Goal: Task Accomplishment & Management: Manage account settings

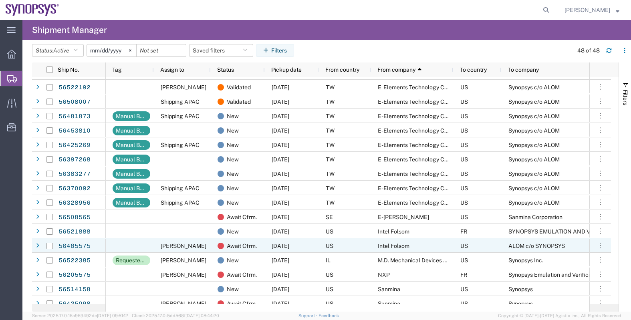
scroll to position [100, 0]
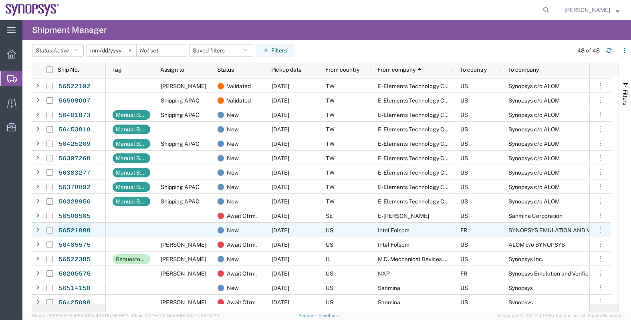
click at [81, 229] on link "56521888" at bounding box center [74, 230] width 33 height 13
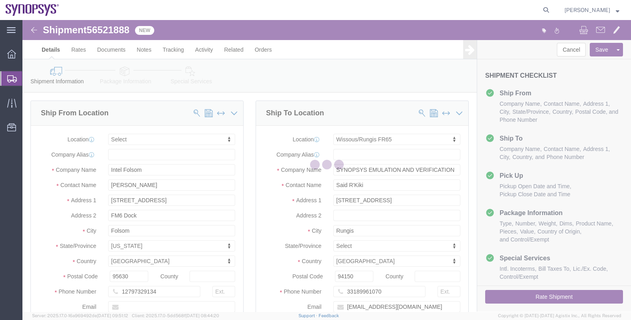
select select
select select "63109"
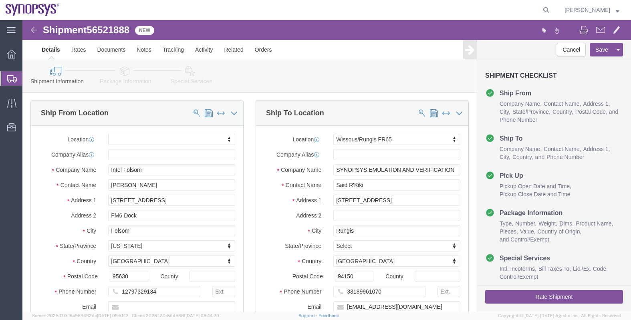
click icon
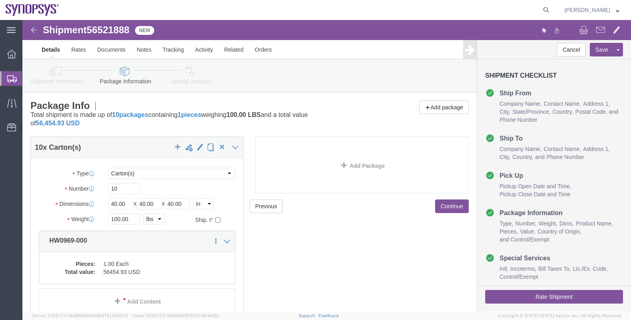
click button "Continue"
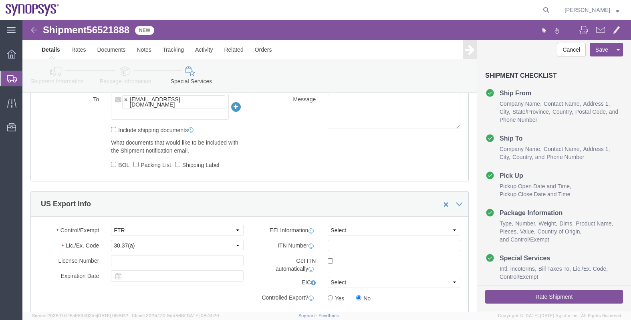
scroll to position [651, 0]
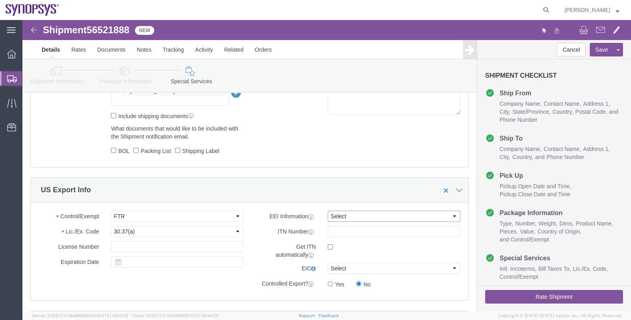
click select "Select AES-Direct EEI Carrier File EEI EEI Exempt"
select select "CFIL"
click select "Select AES-Direct EEI Carrier File EEI EEI Exempt"
click div "Control/Exempt Select ATF BIS DEA EPA FDA FTR ITAR OFAC Other (OPA) Lic./Ex. Co…"
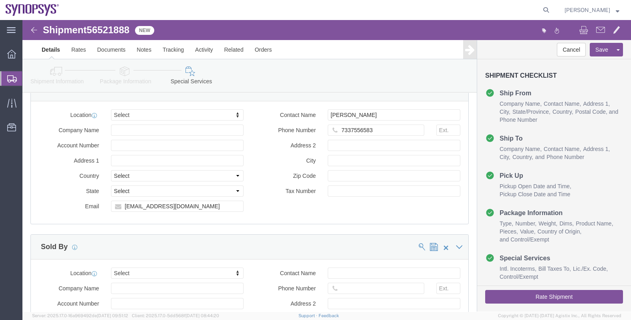
scroll to position [1152, 0]
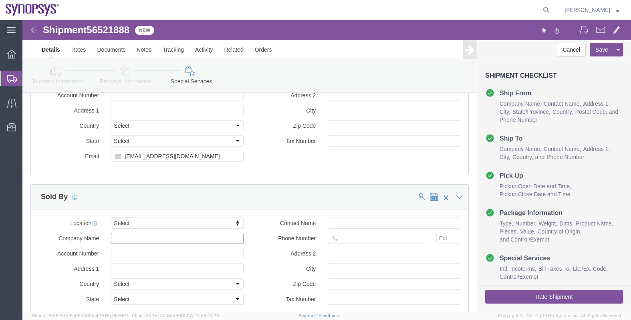
click input "Company Name"
type input "synopsys head"
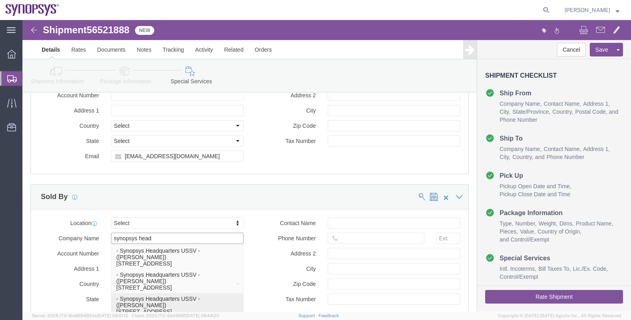
scroll to position [50, 0]
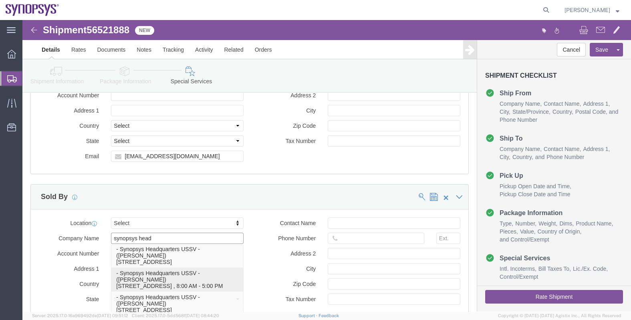
click p "- Synopsys Headquarters USSV - ([PERSON_NAME]) [STREET_ADDRESS] , 8:00 AM - 5:0…"
select select "CA"
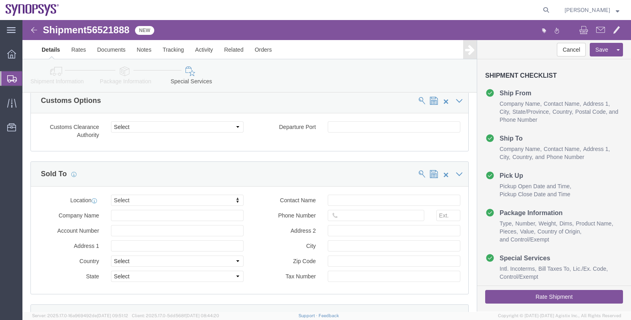
scroll to position [666, 0]
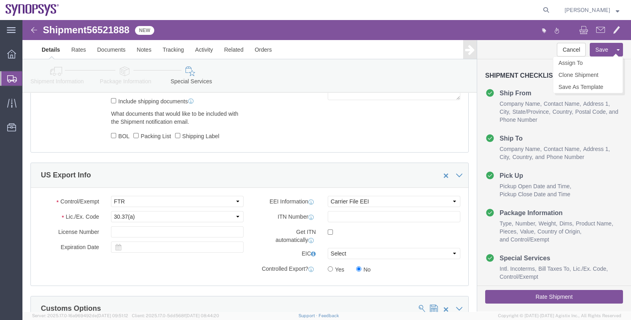
type input "Synopsys Headquarters USSV"
click button "Save"
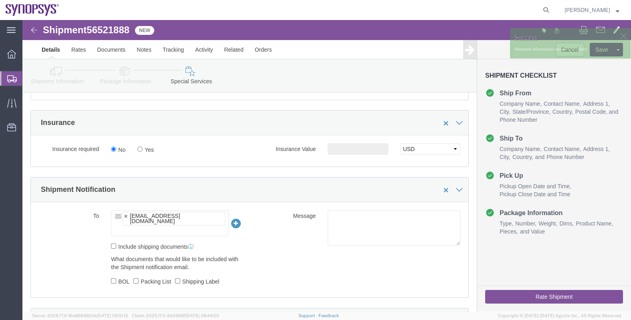
scroll to position [515, 0]
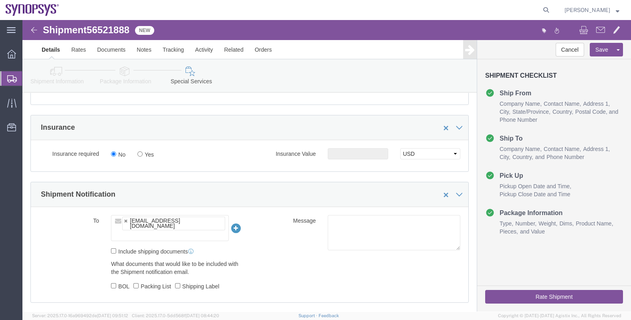
click ul "[EMAIL_ADDRESS][DOMAIN_NAME]"
type input "[EMAIL_ADDRESS][DOMAIN_NAME]"
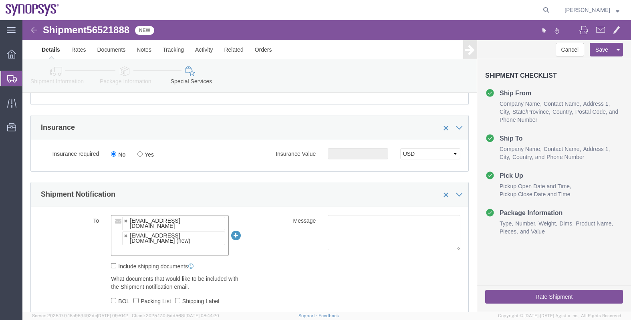
paste input "[EMAIL_ADDRESS][DOMAIN_NAME]"
type input "[EMAIL_ADDRESS][DOMAIN_NAME]"
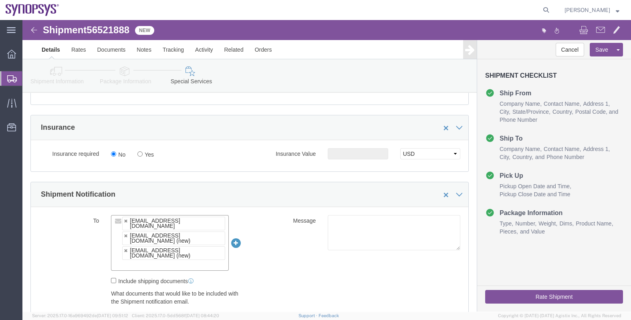
click button "Rate Shipment"
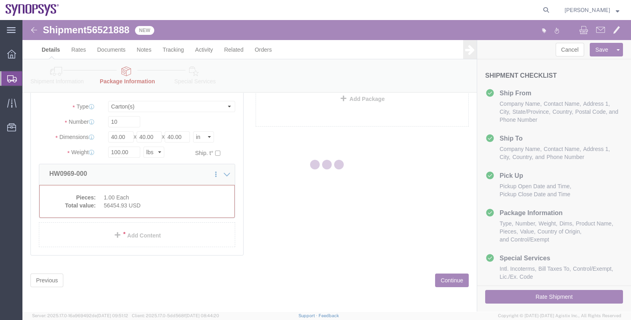
scroll to position [20, 0]
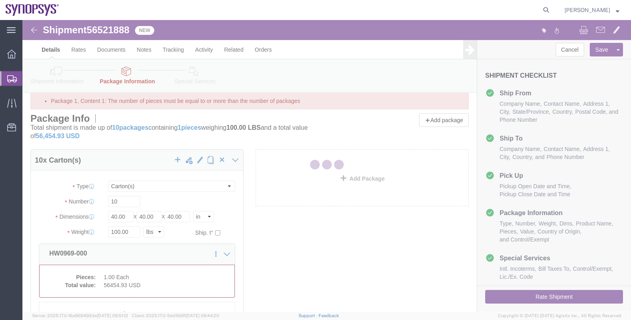
select select "CRTN"
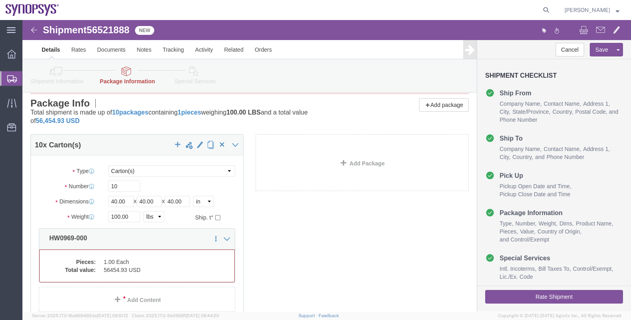
scroll to position [50, 0]
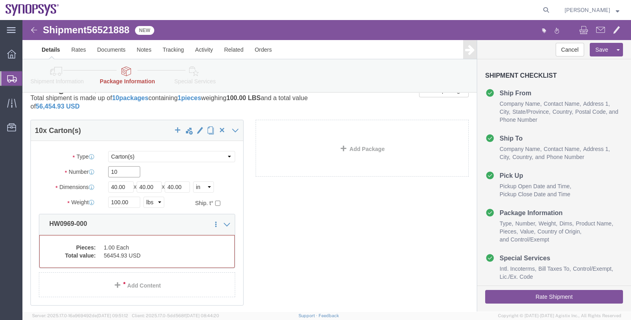
click input "10"
type input "1"
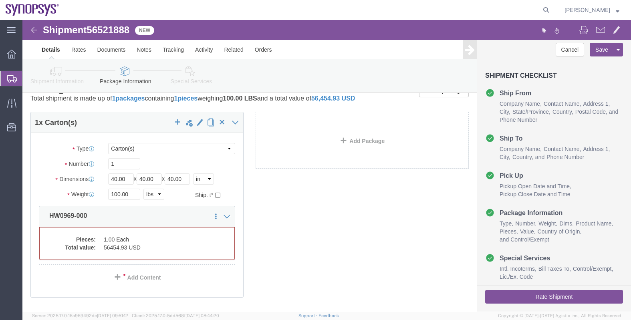
click div "1 x Carton(s) Package Type Select Bale(s) Basket(s) Bolt(s) Bottle(s) Buckets B…"
click button "Rate Shipment"
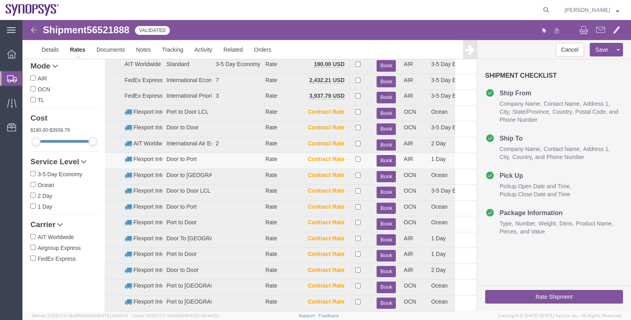
scroll to position [0, 0]
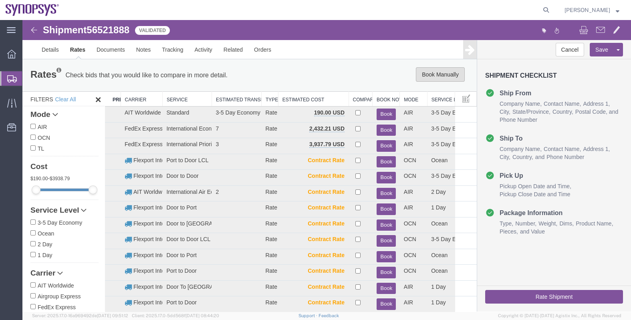
click at [424, 73] on button "Book Manually" at bounding box center [440, 74] width 49 height 14
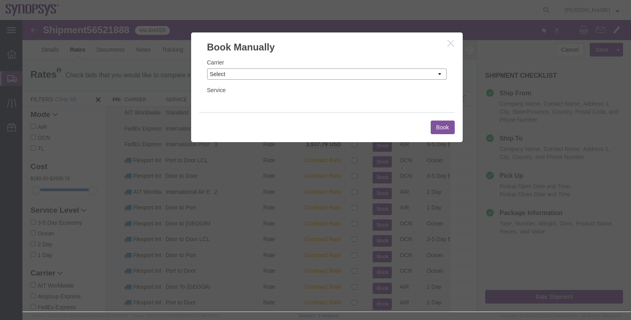
click at [329, 71] on select "Select Add New Carrier (and default service) AIT Worldwide Airgroup Express DHL…" at bounding box center [327, 74] width 240 height 11
select select "20633"
click at [207, 69] on select "Select Add New Carrier (and default service) AIT Worldwide Airgroup Express DHL…" at bounding box center [327, 74] width 240 height 11
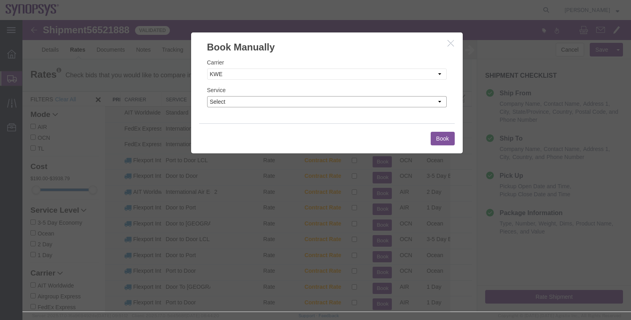
click at [249, 101] on select "Select Air" at bounding box center [327, 101] width 240 height 11
select select "41022"
click at [207, 96] on select "Select Air" at bounding box center [327, 101] width 240 height 11
click at [438, 139] on button "Book" at bounding box center [443, 139] width 24 height 14
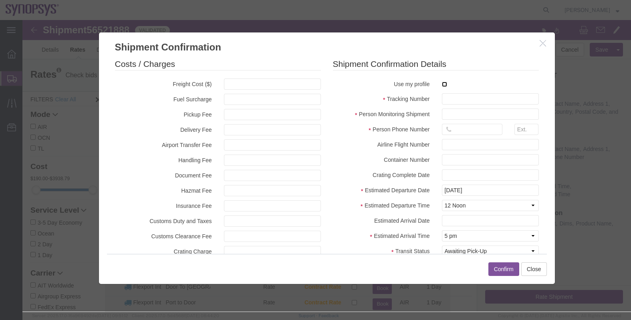
click at [442, 85] on input "checkbox" at bounding box center [444, 84] width 5 height 5
checkbox input "true"
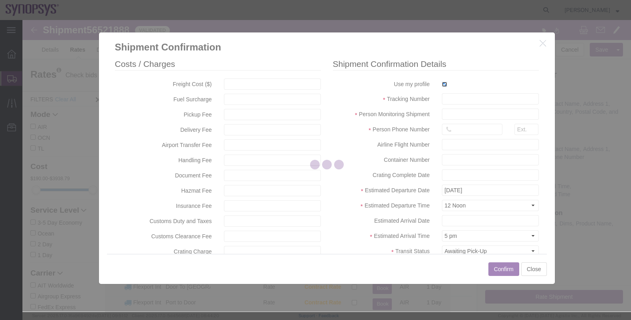
type input "[PERSON_NAME]"
type input "0016505845000"
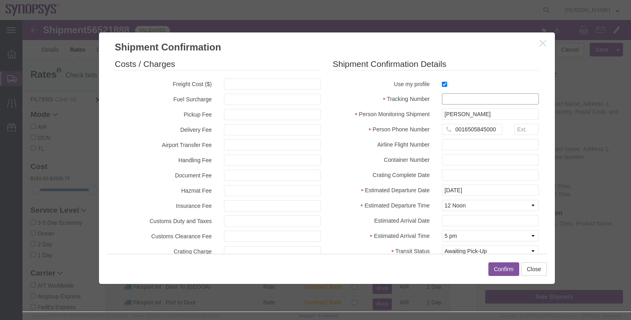
click at [446, 103] on input "text" at bounding box center [490, 98] width 97 height 11
paste input "[EMAIL_ADDRESS][DOMAIN_NAME]"
type input "[EMAIL_ADDRESS][DOMAIN_NAME]"
paste input "340513927523"
type input "340513927523"
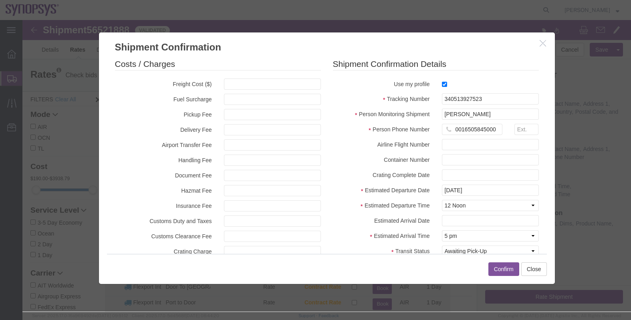
click at [500, 268] on button "Confirm" at bounding box center [503, 269] width 31 height 14
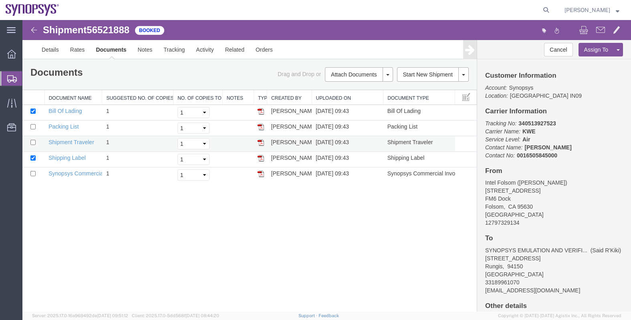
drag, startPoint x: 260, startPoint y: 125, endPoint x: 281, endPoint y: 137, distance: 24.1
click at [260, 125] on img at bounding box center [261, 127] width 6 height 6
drag, startPoint x: 258, startPoint y: 172, endPoint x: 269, endPoint y: 187, distance: 18.4
click at [258, 172] on img at bounding box center [261, 174] width 6 height 6
click at [54, 50] on link "Details" at bounding box center [50, 49] width 28 height 19
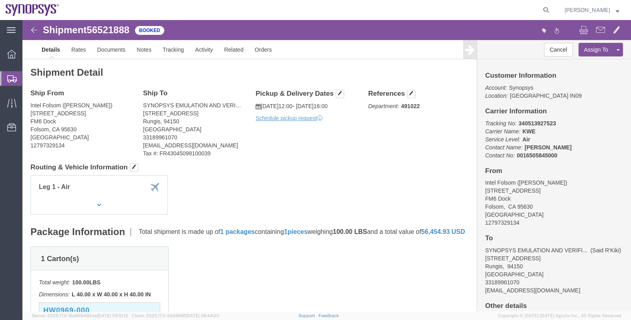
click address "Intel Folsom ([PERSON_NAME]) [STREET_ADDRESS] 12797329134"
copy address "Intel"
click div "Leg 1 - Air"
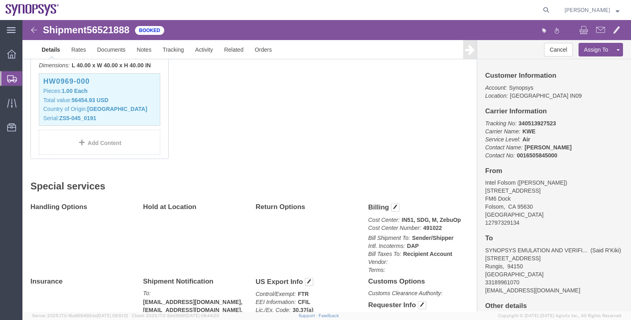
scroll to position [204, 0]
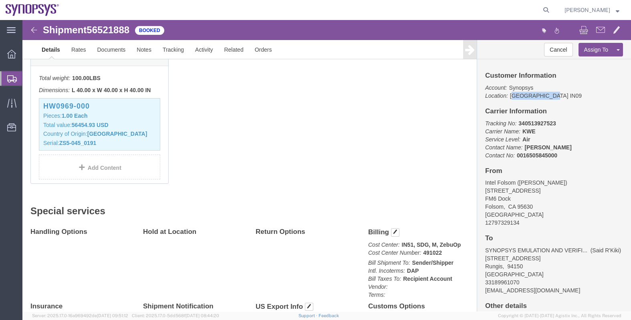
drag, startPoint x: 485, startPoint y: 78, endPoint x: 539, endPoint y: 73, distance: 53.9
click p "Account: Synopsys Location: [GEOGRAPHIC_DATA] IN09"
drag, startPoint x: 539, startPoint y: 73, endPoint x: 507, endPoint y: 73, distance: 31.7
click p "Account: Synopsys Location: [GEOGRAPHIC_DATA] IN09"
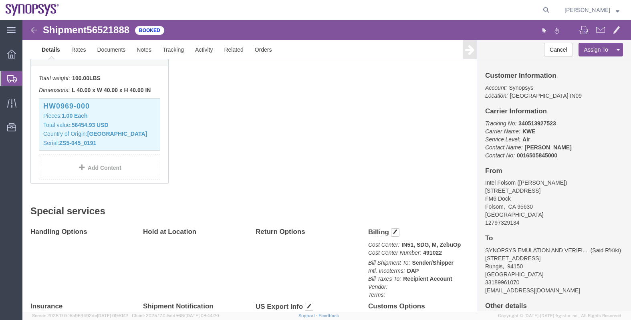
click p "Tracking No: 340513927523 Carrier Name: KWE KWE Service Level: Air Contact Name…"
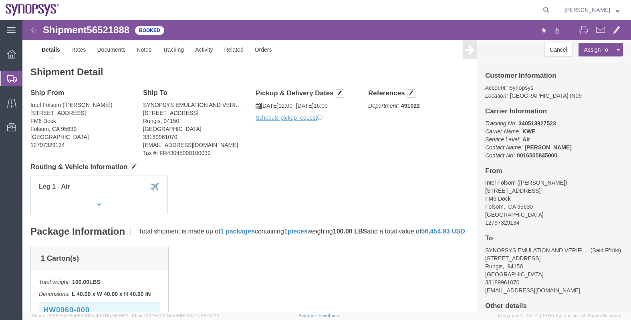
scroll to position [0, 0]
click at [552, 11] on icon at bounding box center [546, 9] width 11 height 11
click at [494, 11] on input "search" at bounding box center [419, 9] width 244 height 19
paste input "56496336"
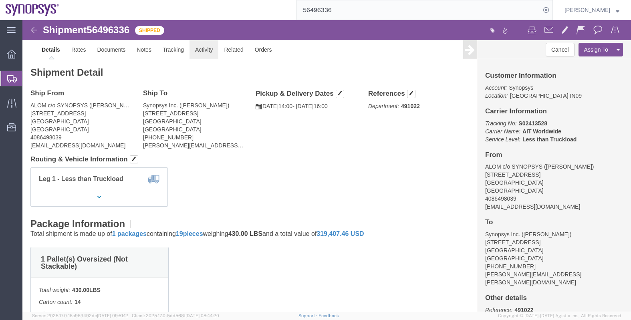
click link "Activity"
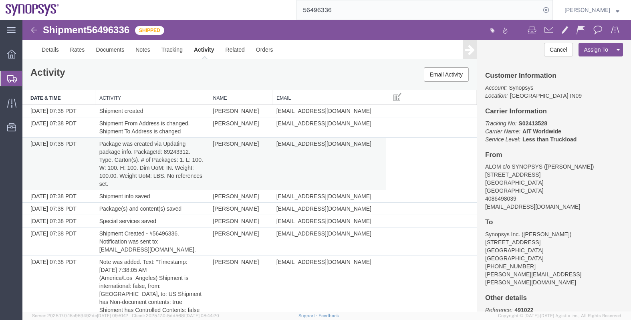
click at [284, 180] on td "[EMAIL_ADDRESS][DOMAIN_NAME]" at bounding box center [329, 164] width 114 height 52
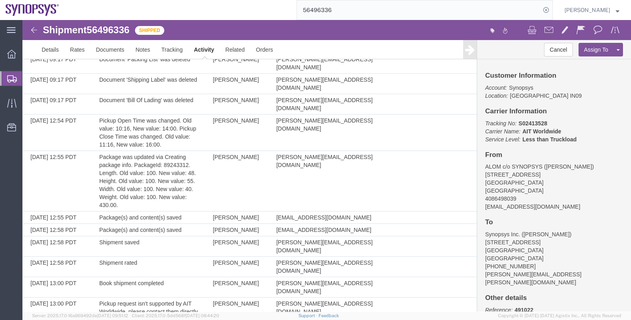
scroll to position [1002, 0]
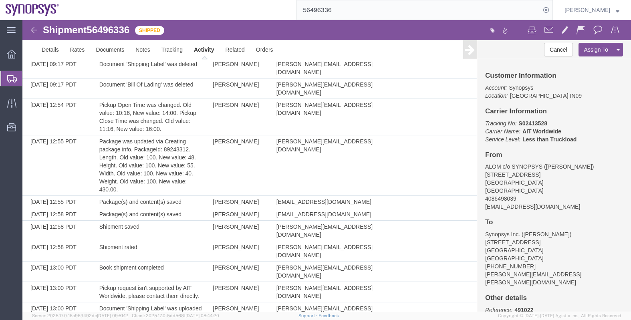
click at [339, 8] on input "56496336" at bounding box center [419, 9] width 244 height 19
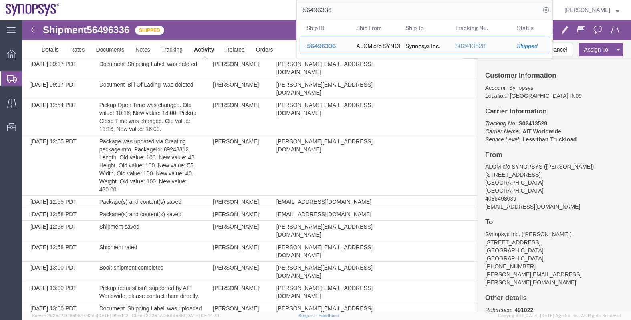
click at [339, 8] on input "56496336" at bounding box center [419, 9] width 244 height 19
paste input "521888"
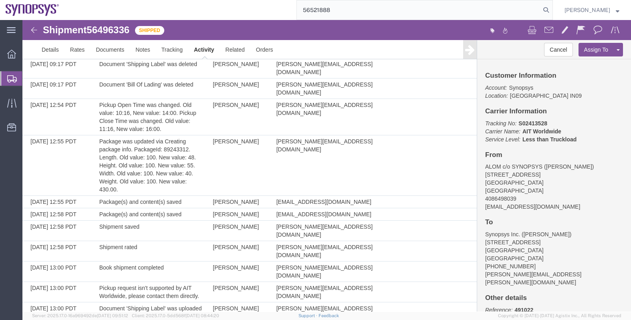
type input "56521888"
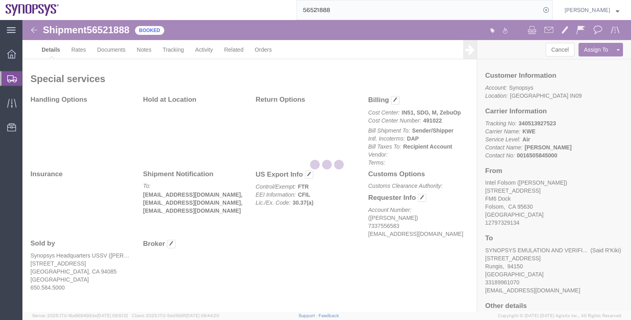
scroll to position [355, 0]
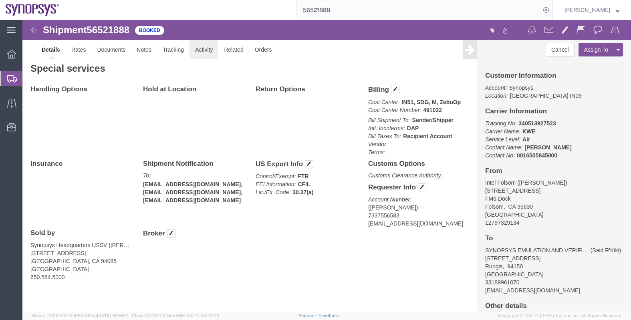
click link "Activity"
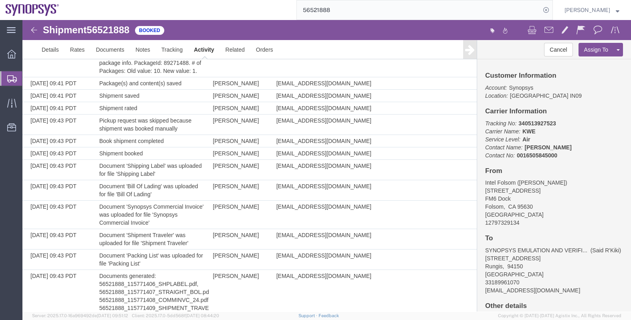
scroll to position [894, 0]
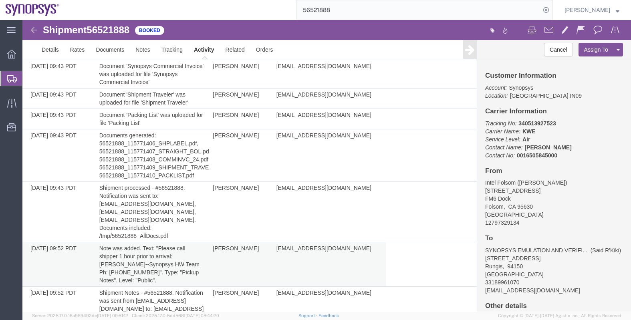
drag, startPoint x: 157, startPoint y: 210, endPoint x: 202, endPoint y: 246, distance: 57.8
click at [202, 246] on td "Note was added. Text: "Please call shipper 1 hour prior to arrival: [PERSON_NAM…" at bounding box center [152, 264] width 114 height 44
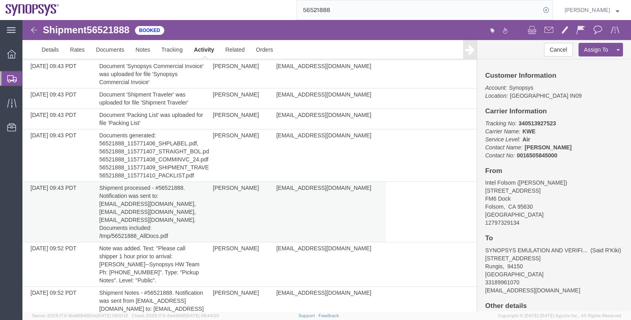
drag, startPoint x: 202, startPoint y: 246, endPoint x: 175, endPoint y: 181, distance: 70.6
click at [175, 182] on td "Shipment processed - #56521888. Notification was sent to: [EMAIL_ADDRESS][DOMAI…" at bounding box center [152, 212] width 114 height 61
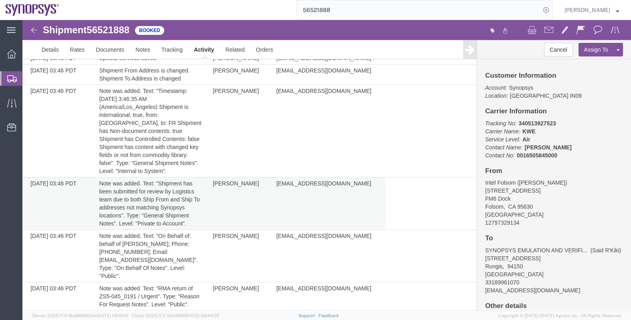
scroll to position [0, 0]
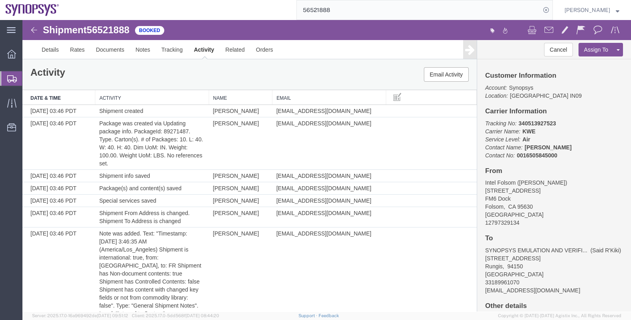
click at [28, 81] on span "Shipments" at bounding box center [25, 79] width 6 height 16
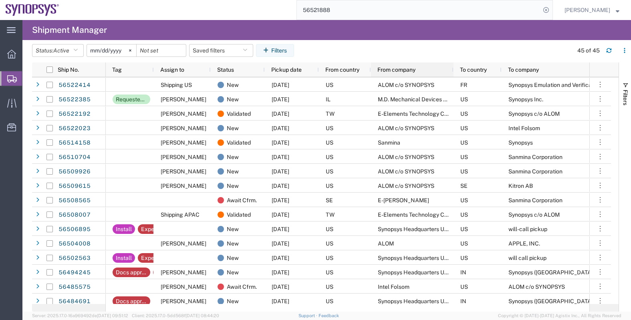
click at [402, 71] on span "From company" at bounding box center [396, 70] width 38 height 6
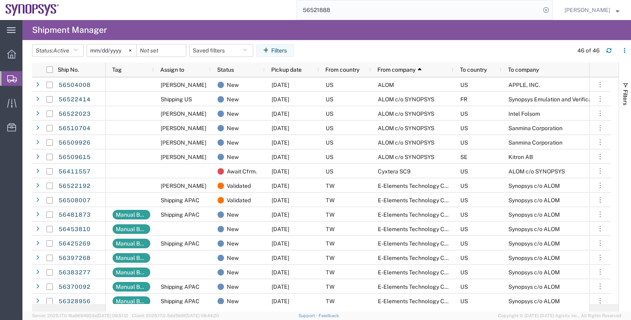
click at [173, 31] on agx-page-header "Shipment Manager" at bounding box center [326, 30] width 609 height 20
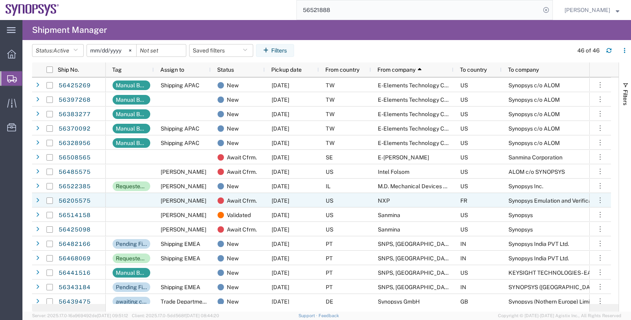
scroll to position [200, 0]
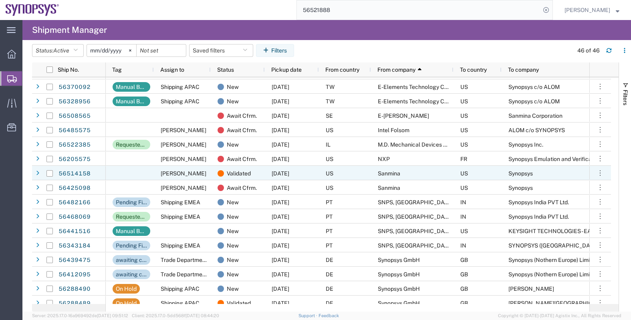
click at [358, 171] on div "US" at bounding box center [345, 173] width 52 height 14
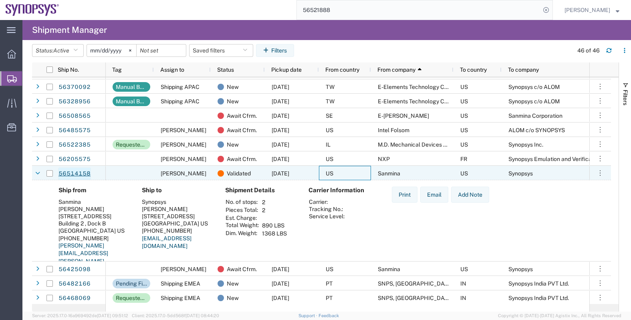
click at [77, 175] on link "56514158" at bounding box center [74, 173] width 33 height 13
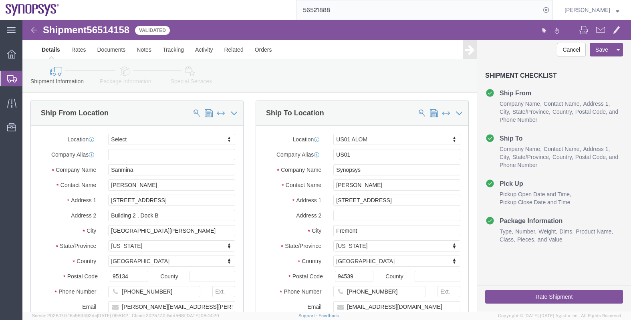
select select
select select "65511"
click link "Activity"
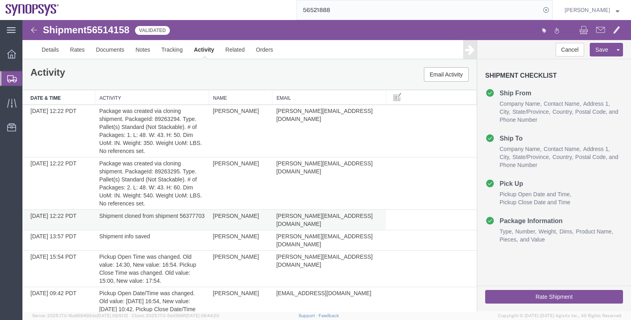
click at [106, 223] on td "Shipment cloned from shipment 56377703" at bounding box center [152, 220] width 114 height 20
copy td "56377703"
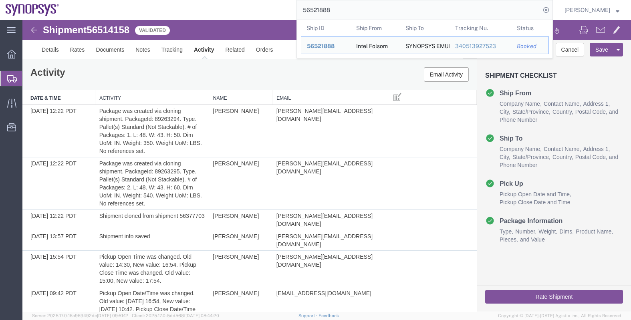
click at [339, 13] on input "56521888" at bounding box center [419, 9] width 244 height 19
paste input "377703"
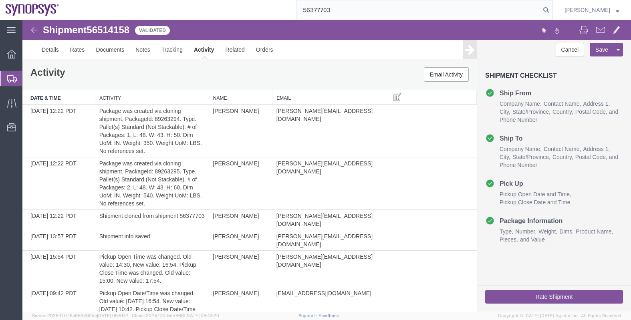
type input "56377703"
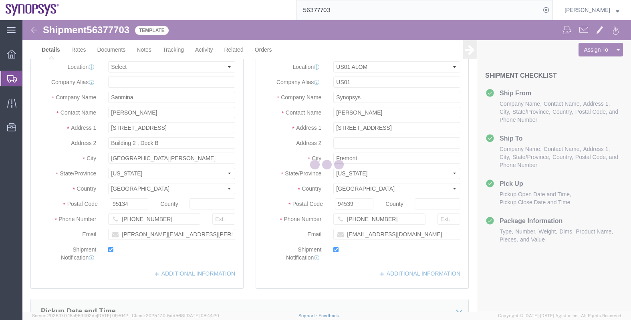
select select "65511"
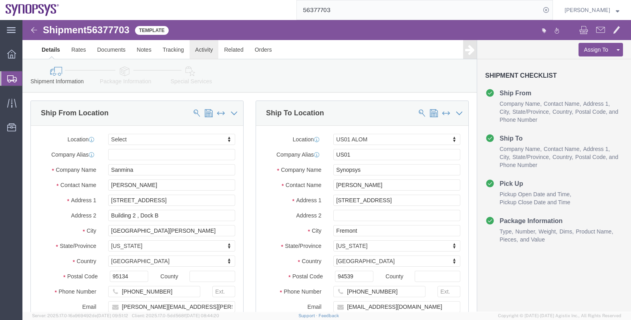
click link "Activity"
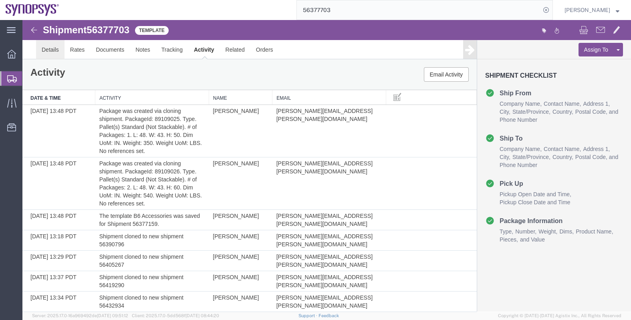
click at [50, 48] on link "Details" at bounding box center [50, 49] width 28 height 19
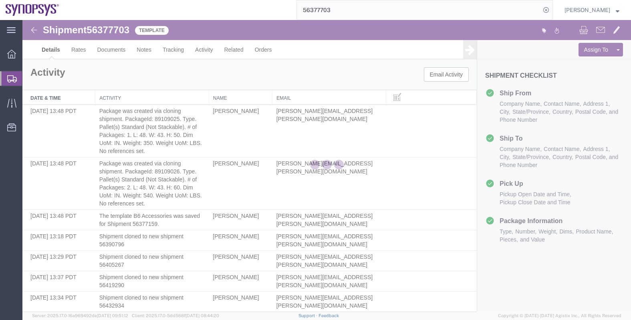
select select "65511"
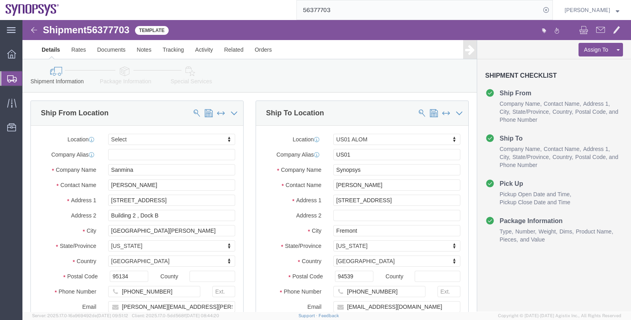
click at [28, 78] on span "Shipments" at bounding box center [25, 79] width 6 height 16
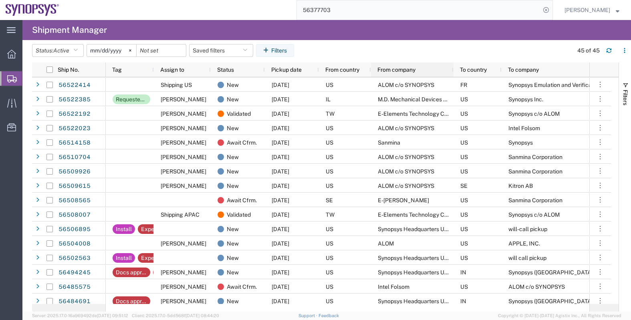
click at [398, 73] on div "From company" at bounding box center [413, 70] width 73 height 10
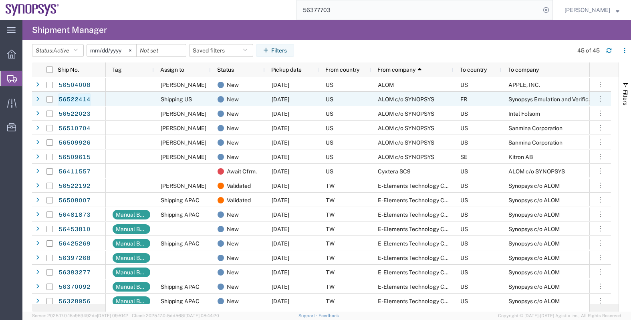
click at [83, 99] on link "56522414" at bounding box center [74, 99] width 33 height 13
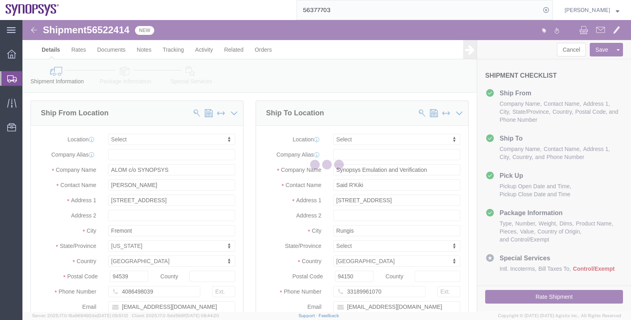
select select
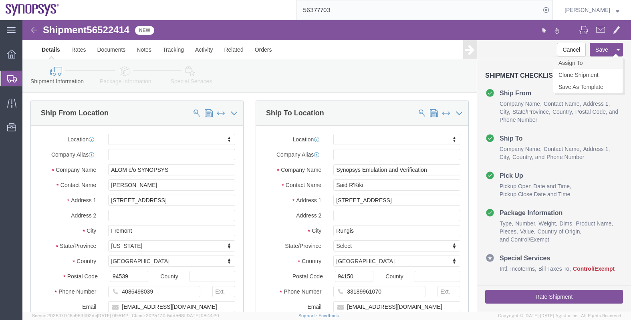
click link "Assign To"
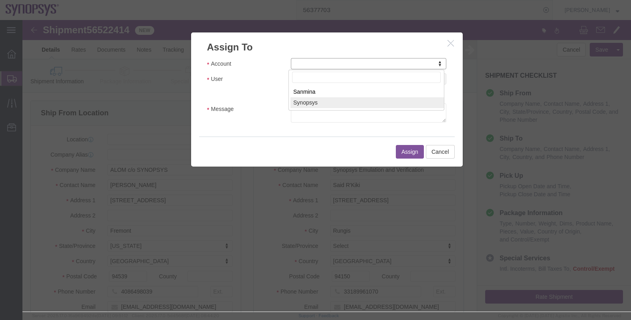
select select "117156"
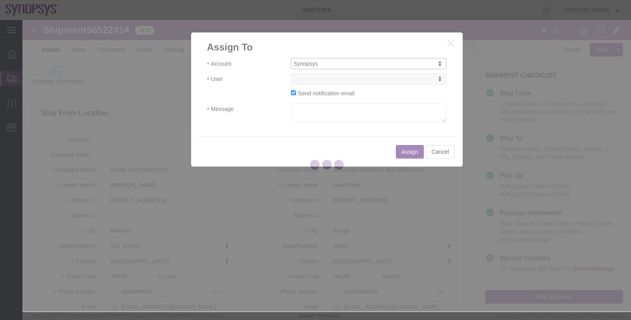
select select
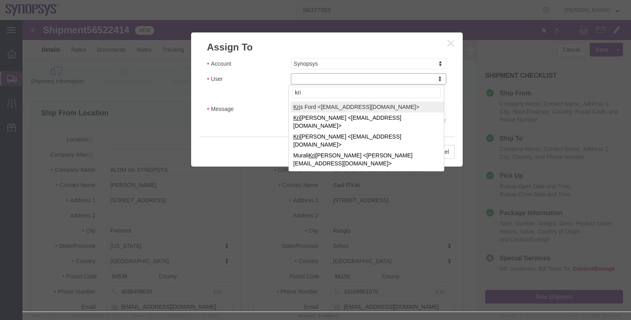
type input "kri"
select select "98360"
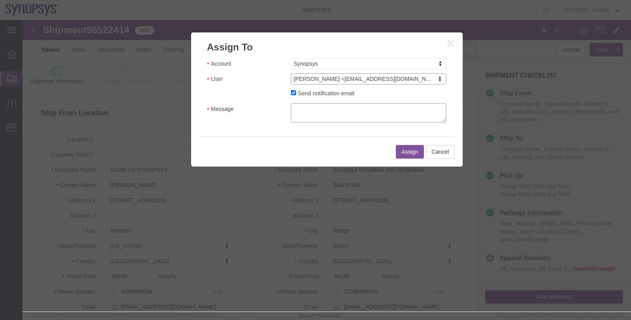
click textarea "Message"
type textarea "."
click button "Assign"
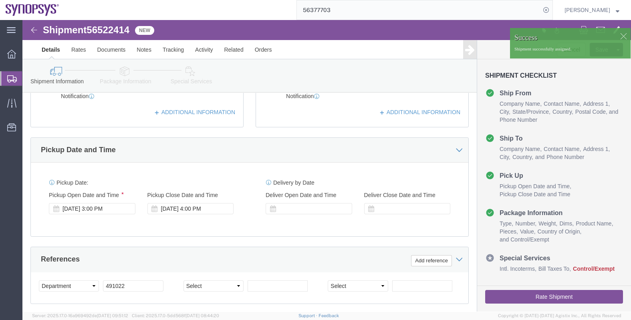
scroll to position [250, 0]
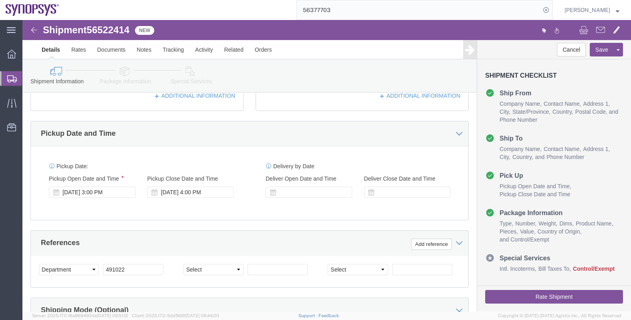
click at [28, 80] on span "Shipments" at bounding box center [25, 79] width 6 height 16
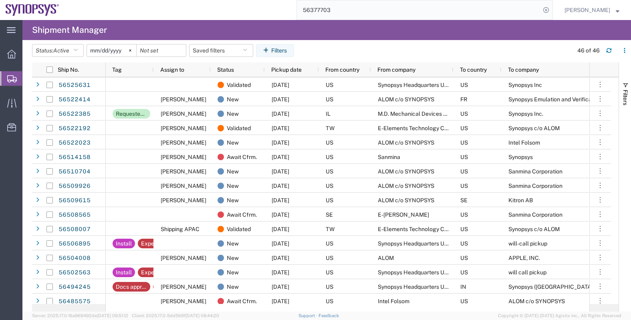
click at [400, 72] on span "From company" at bounding box center [396, 70] width 38 height 6
